Goal: Transaction & Acquisition: Book appointment/travel/reservation

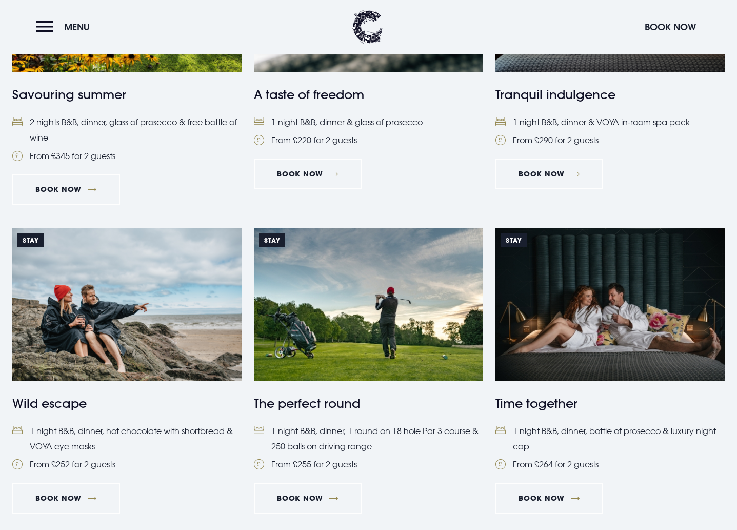
scroll to position [558, 0]
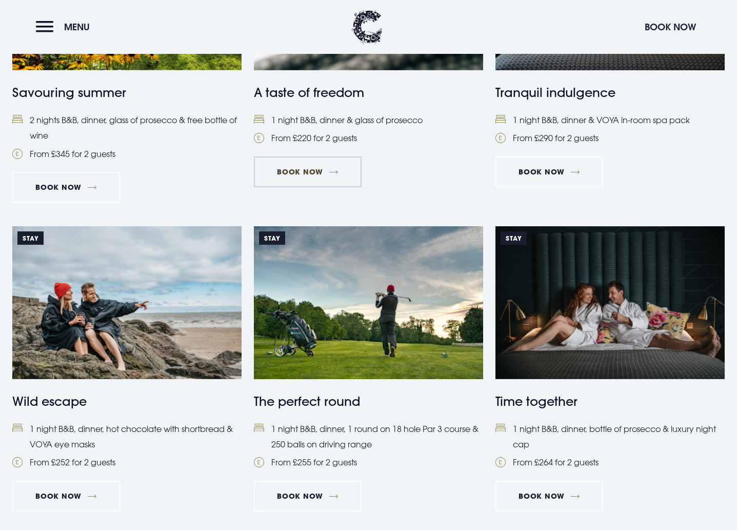
click at [315, 169] on link "Book Now" at bounding box center [308, 171] width 108 height 31
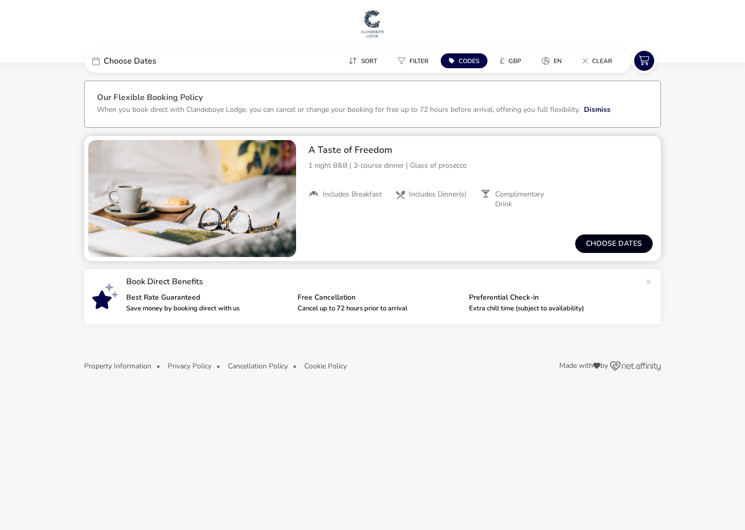
click at [610, 244] on button "Choose dates" at bounding box center [613, 243] width 77 height 18
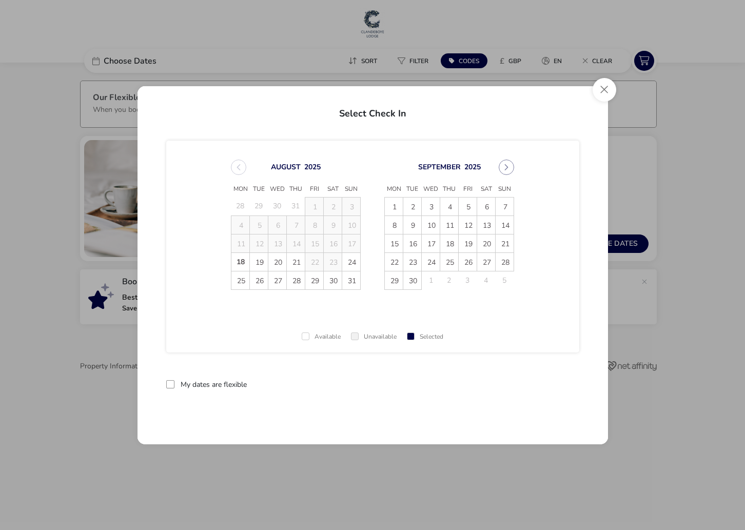
click at [506, 166] on button "Next Month" at bounding box center [506, 167] width 15 height 15
click at [417, 226] on span "7" at bounding box center [412, 225] width 18 height 18
click at [432, 227] on span "8" at bounding box center [431, 225] width 18 height 18
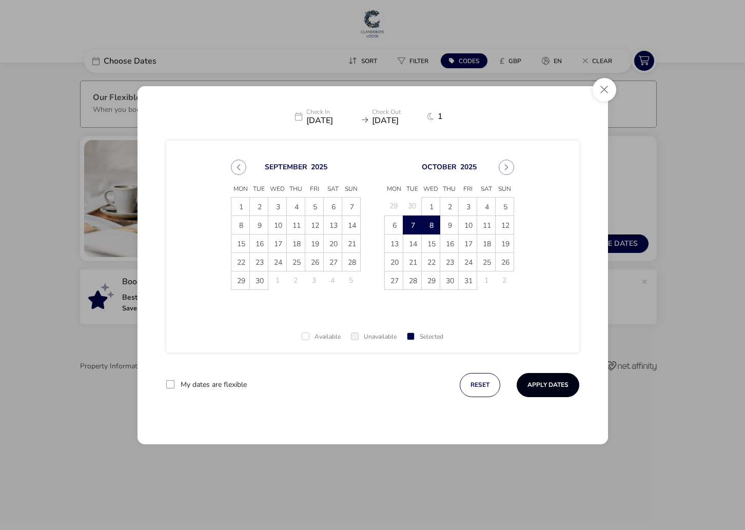
click at [557, 383] on button "Apply Dates" at bounding box center [548, 385] width 63 height 24
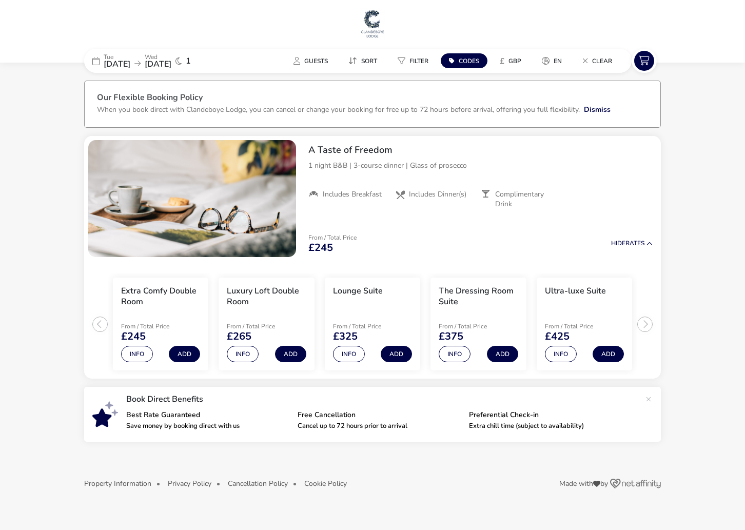
click at [471, 60] on span "Codes" at bounding box center [469, 61] width 21 height 8
type input "1WW"
click at [574, 114] on button "Apply" at bounding box center [578, 117] width 31 height 22
click at [567, 226] on div "From / Total Price £245 Hide Rates" at bounding box center [480, 243] width 361 height 35
click at [189, 354] on button "Add" at bounding box center [184, 354] width 31 height 16
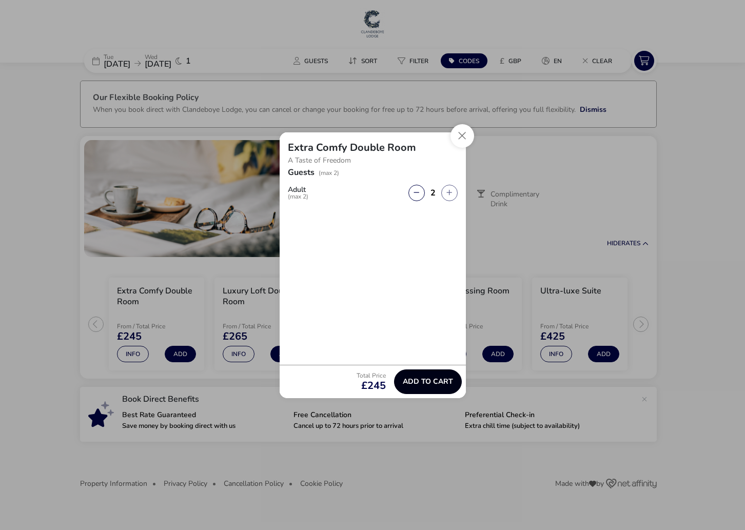
click at [432, 382] on span "Add to cart" at bounding box center [428, 382] width 50 height 8
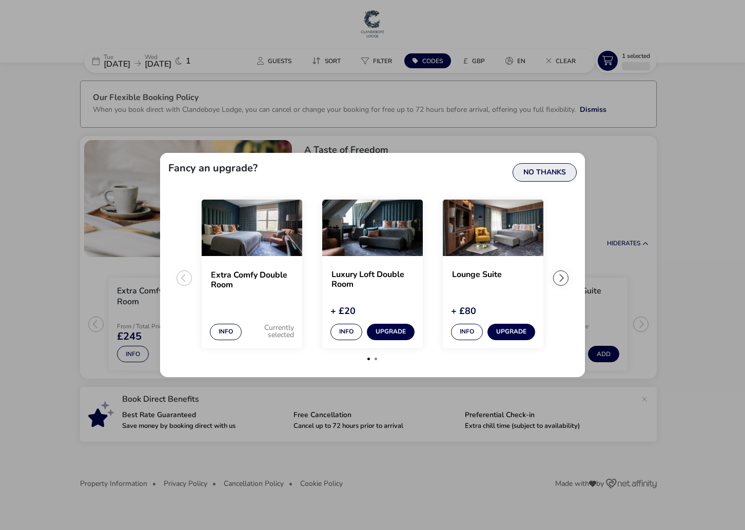
click at [558, 166] on button "No Thanks" at bounding box center [544, 172] width 64 height 18
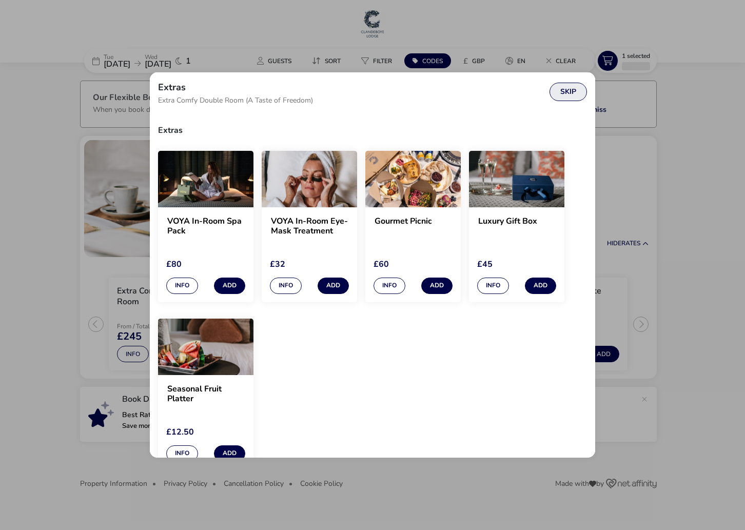
click at [567, 93] on button "Skip" at bounding box center [567, 92] width 37 height 18
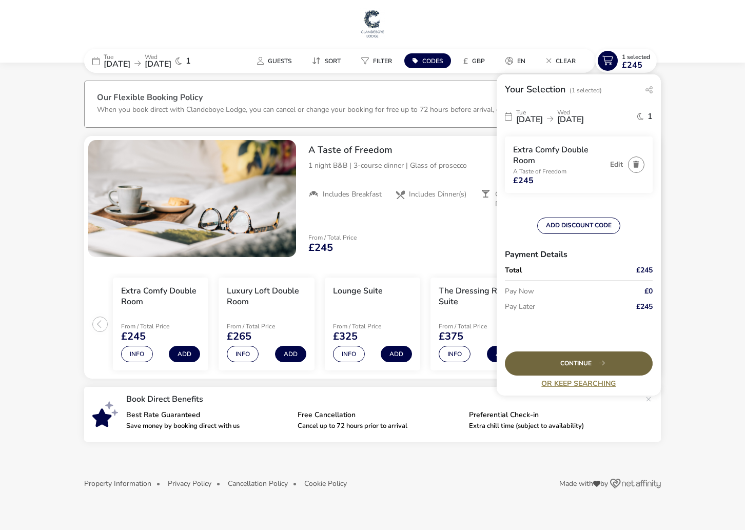
click at [582, 362] on div "Continue" at bounding box center [579, 363] width 148 height 24
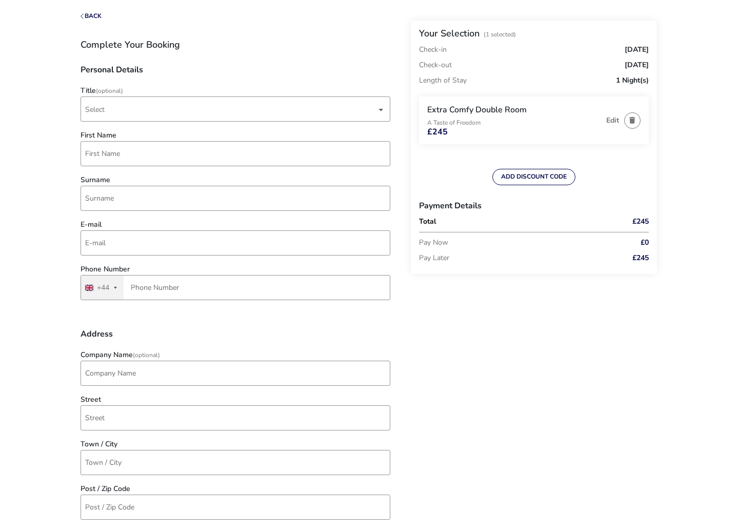
scroll to position [66, 0]
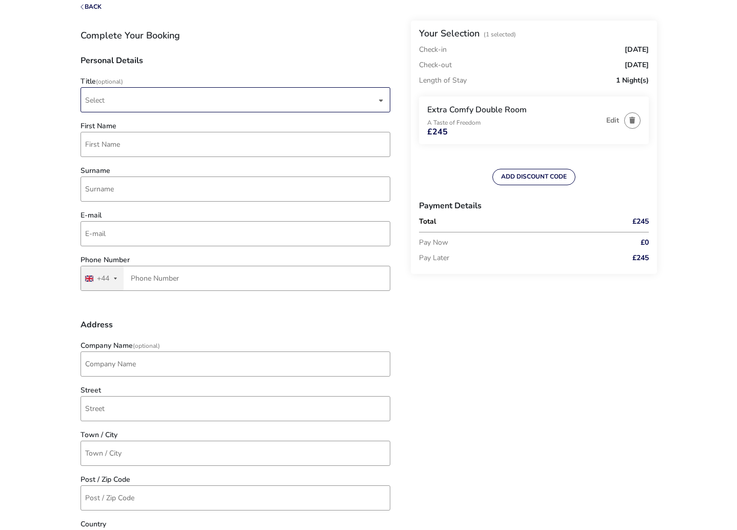
click at [379, 100] on div "dropdown trigger" at bounding box center [381, 100] width 5 height 20
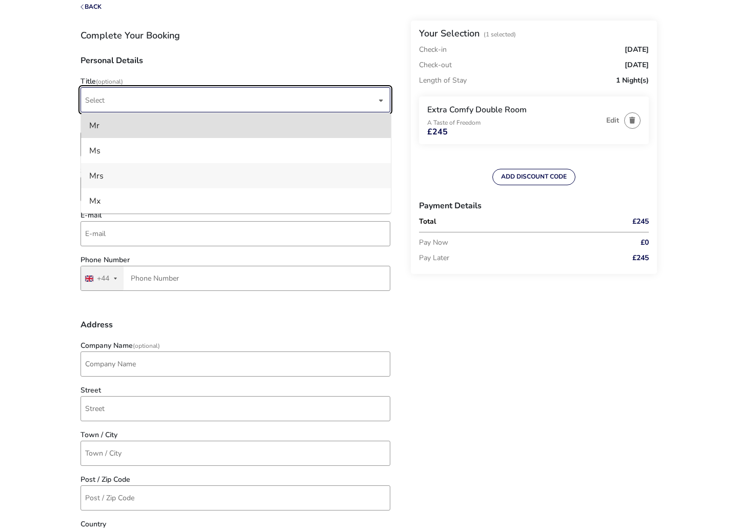
click at [105, 175] on li "Mrs" at bounding box center [236, 175] width 310 height 25
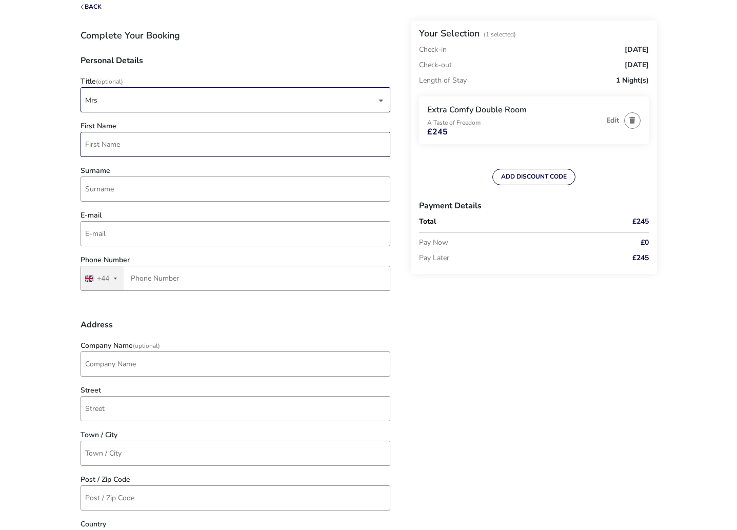
click at [112, 145] on input "First Name" at bounding box center [236, 144] width 310 height 25
type input "LORNA"
type input "NIXON"
type input "7737 056920"
type input "20 Belvedere Park"
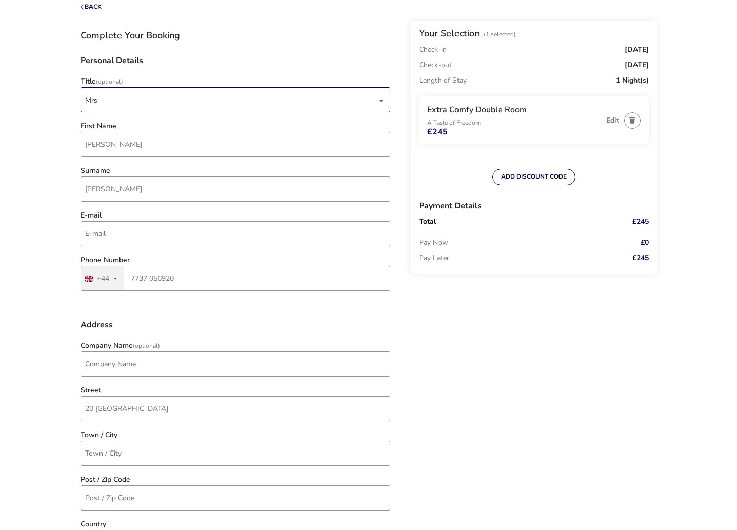
type input "Coleraine"
type input "BT51 4XW"
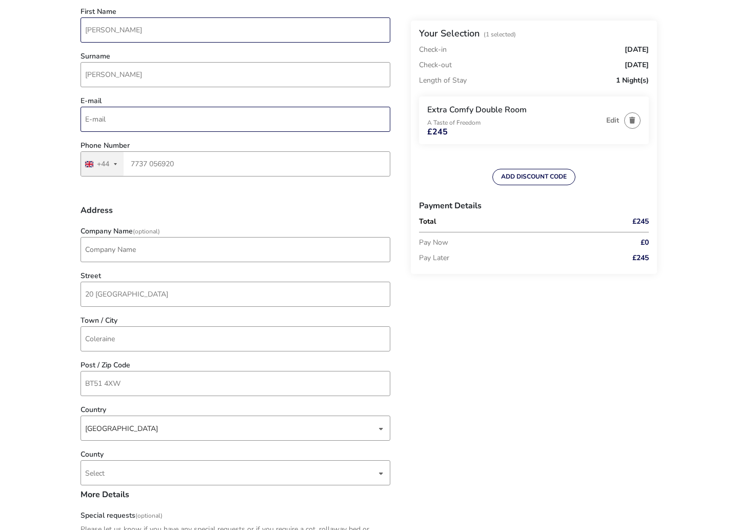
scroll to position [187, 0]
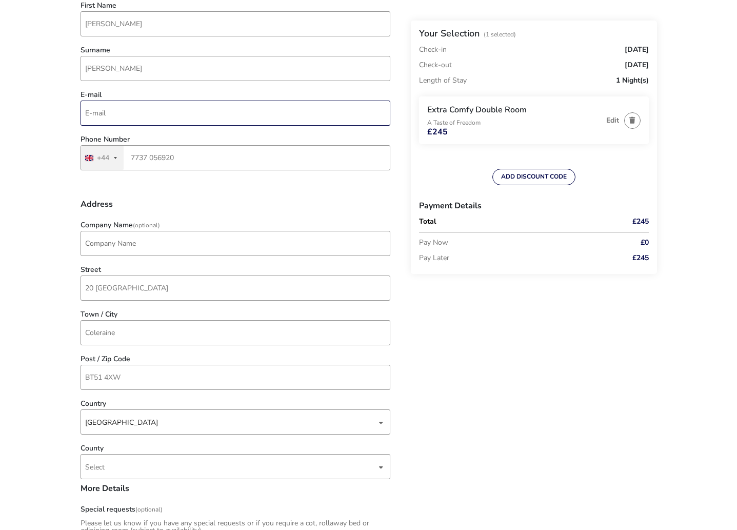
click at [91, 117] on input "E-mail" at bounding box center [236, 113] width 310 height 25
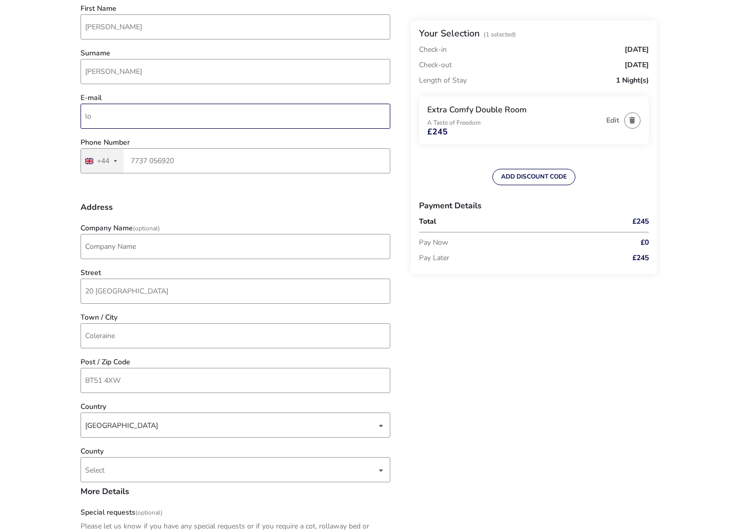
type input "lornanixon6@yahoo.co.uk"
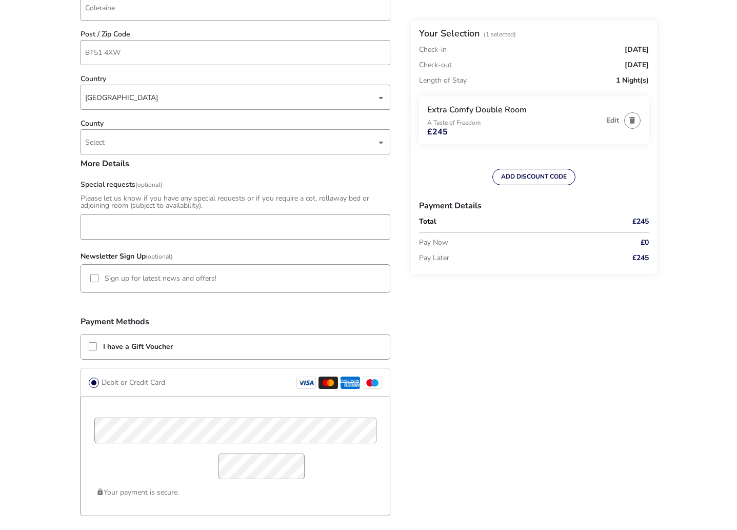
scroll to position [524, 0]
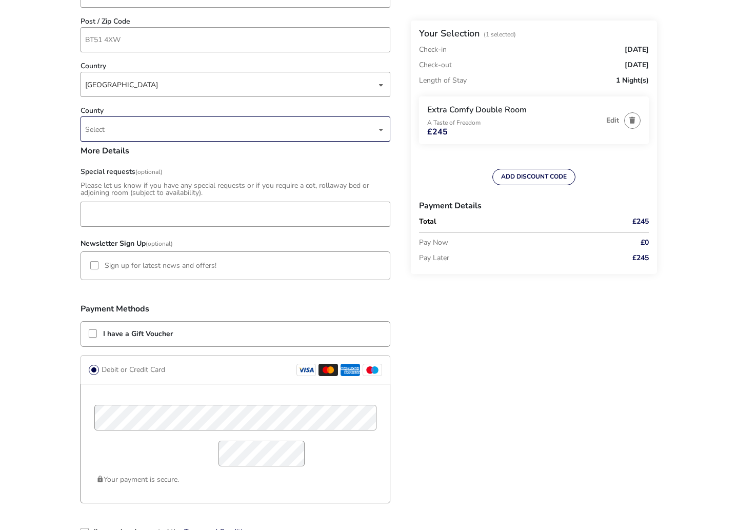
click at [382, 130] on div "dropdown trigger" at bounding box center [381, 130] width 5 height 20
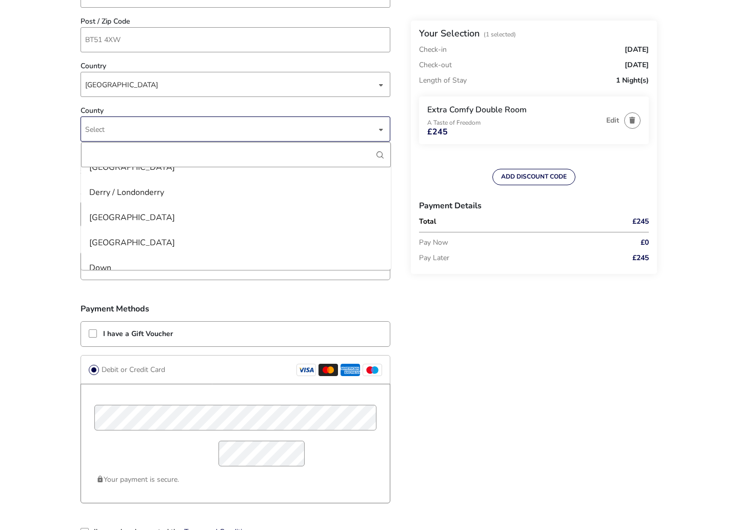
scroll to position [680, 0]
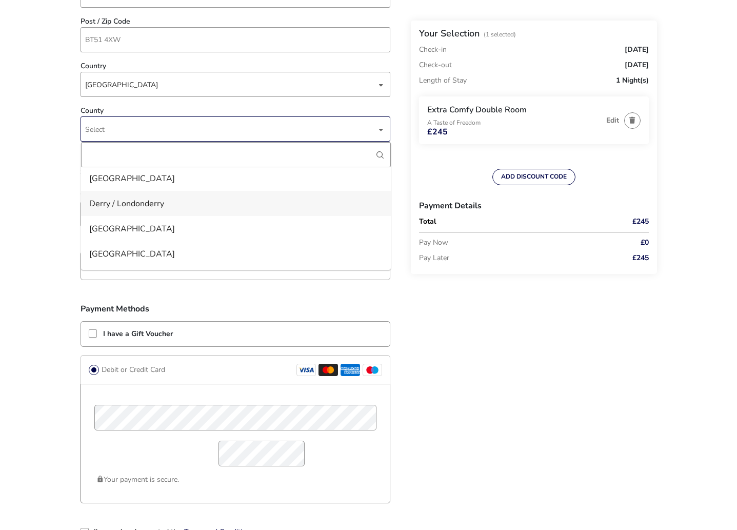
click at [181, 206] on li "Derry / Londonderry" at bounding box center [236, 203] width 310 height 25
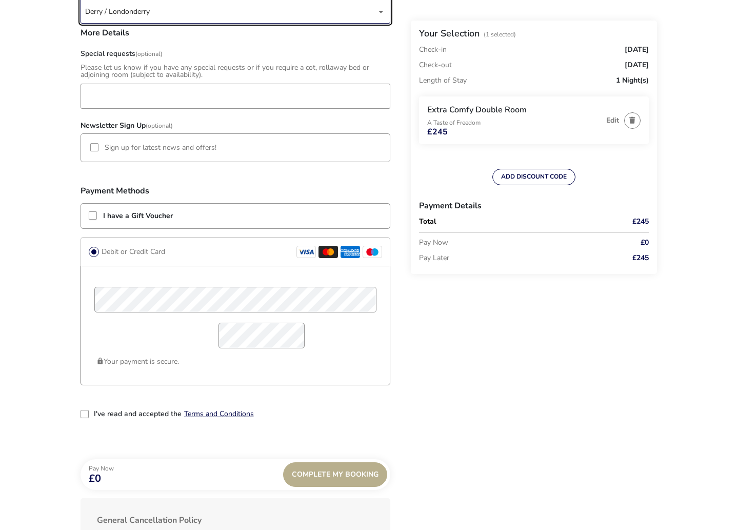
scroll to position [643, 0]
click at [94, 147] on div at bounding box center [94, 147] width 8 height 8
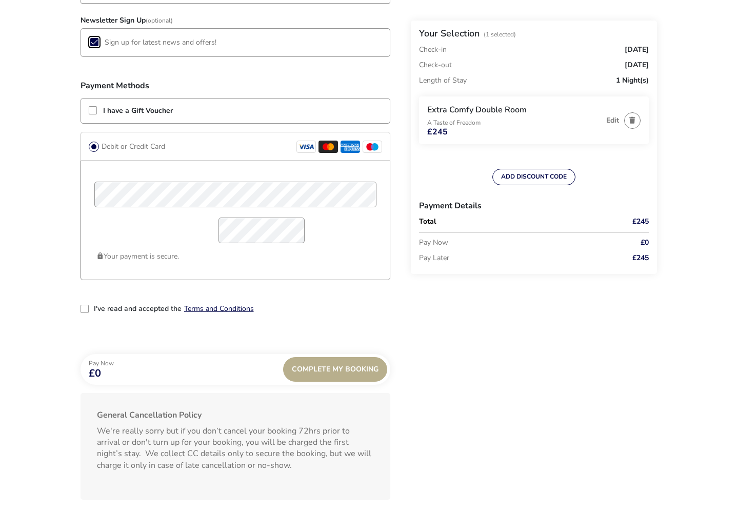
scroll to position [784, 0]
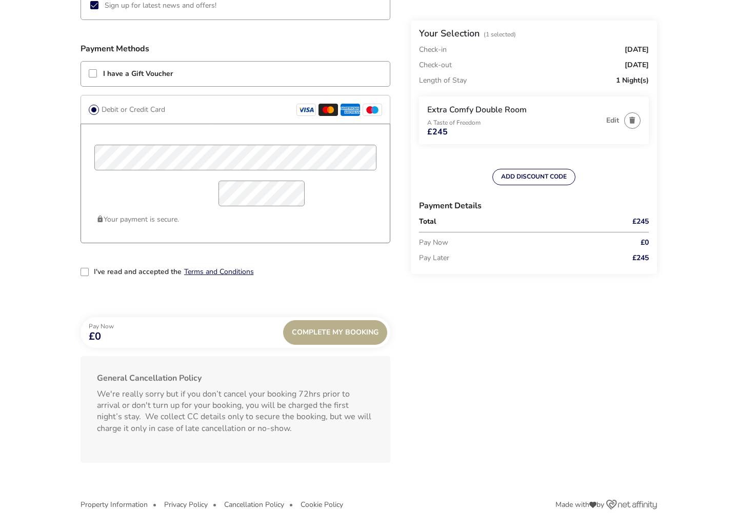
click at [84, 270] on div "2-term_condi" at bounding box center [85, 272] width 8 height 8
click at [345, 335] on div "Complete My Booking" at bounding box center [335, 332] width 104 height 25
